Goal: Information Seeking & Learning: Learn about a topic

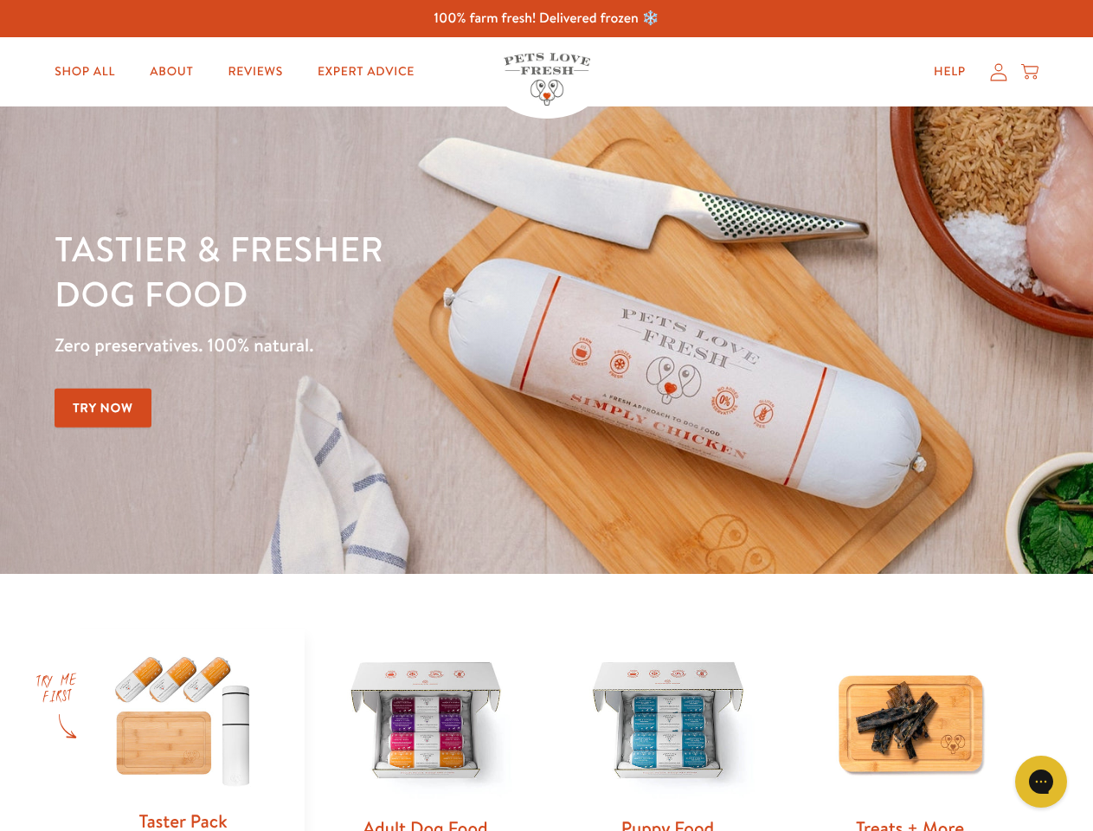
click at [546, 415] on div "Tastier & fresher dog food Zero preservatives. 100% natural. Try Now" at bounding box center [383, 340] width 656 height 228
click at [1041, 782] on icon "Gorgias live chat" at bounding box center [1041, 781] width 16 height 16
